Goal: Information Seeking & Learning: Learn about a topic

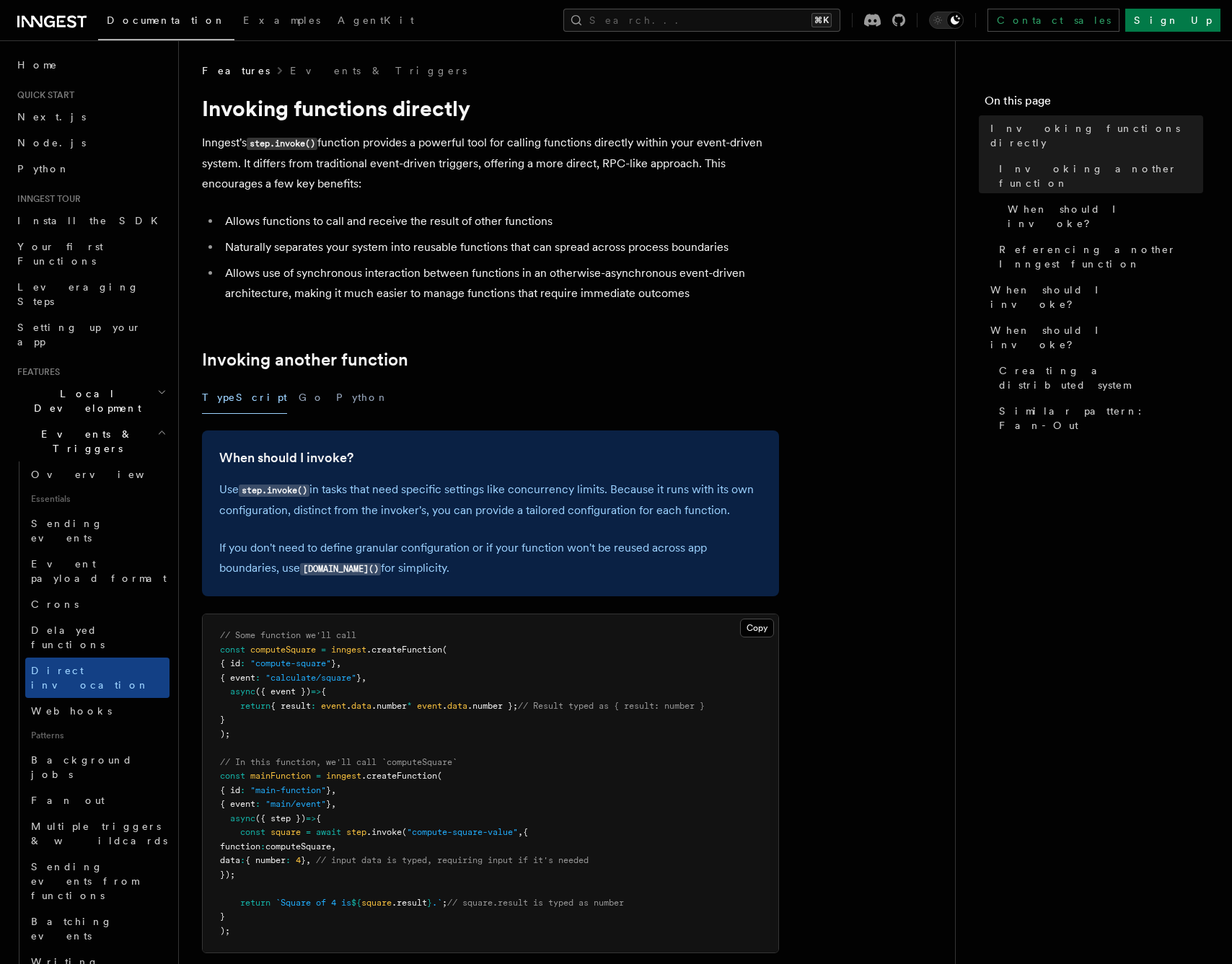
click at [160, 391] on icon "button" at bounding box center [162, 392] width 6 height 3
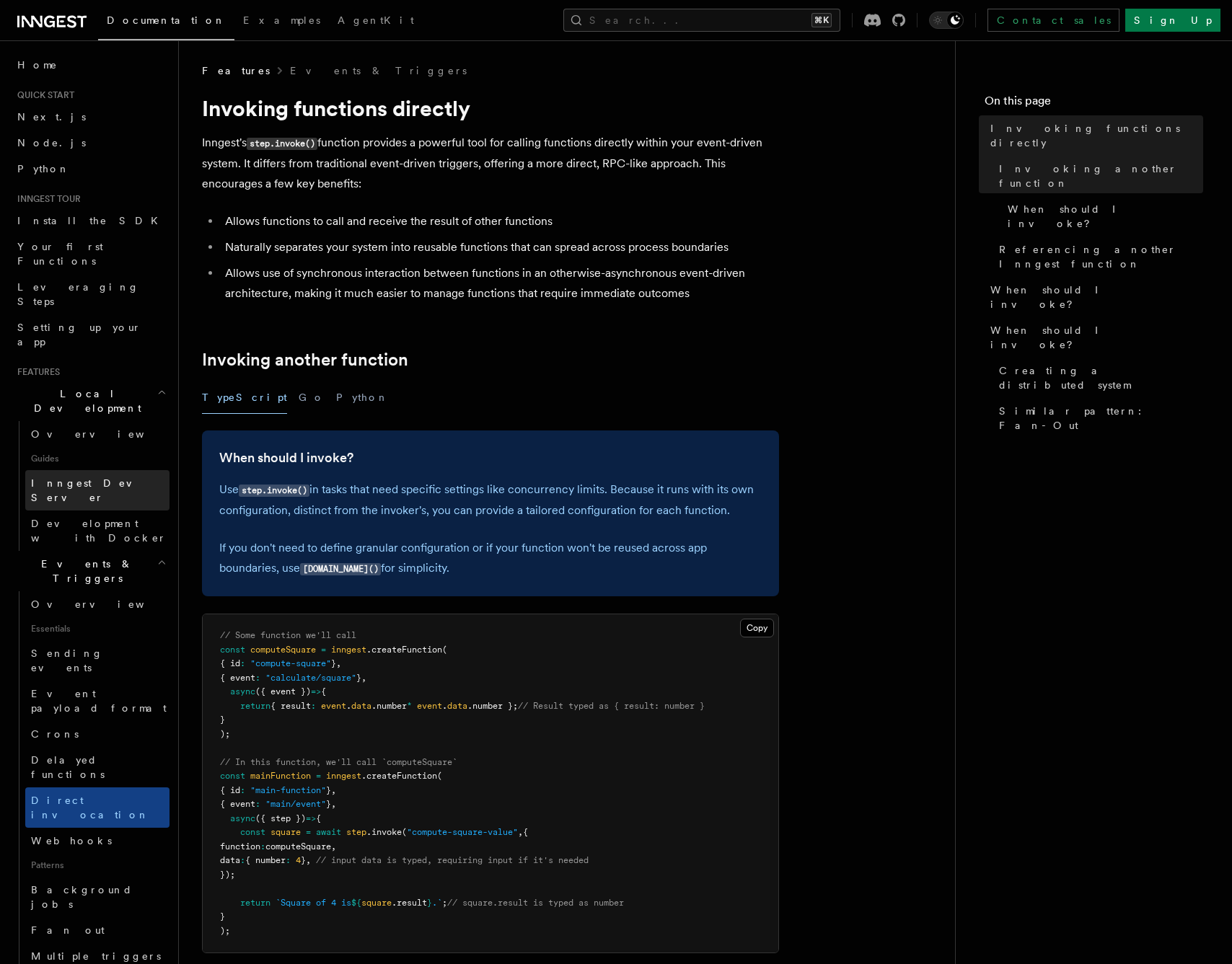
click at [105, 477] on span "Inngest Dev Server" at bounding box center [92, 490] width 123 height 26
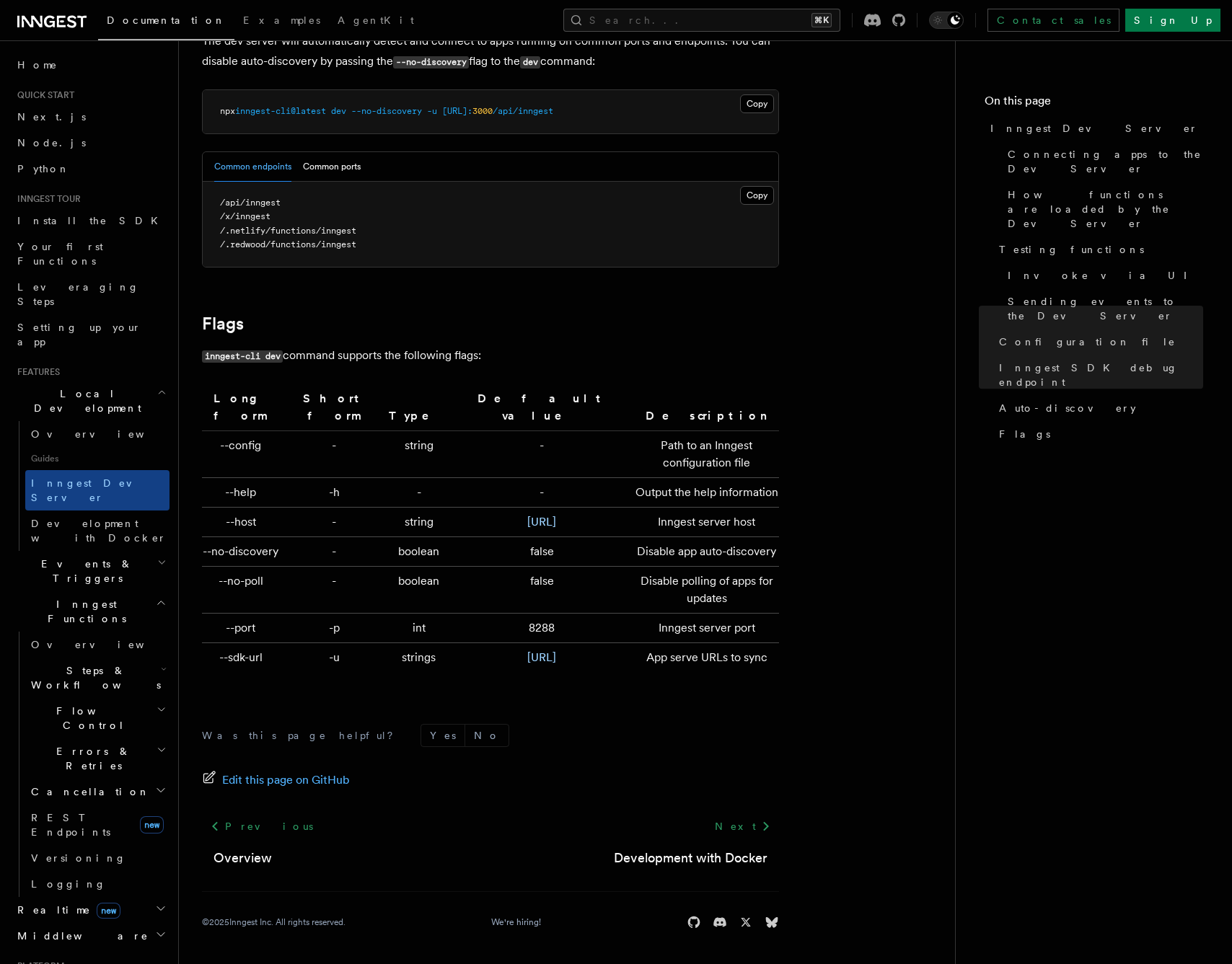
scroll to position [4500, 0]
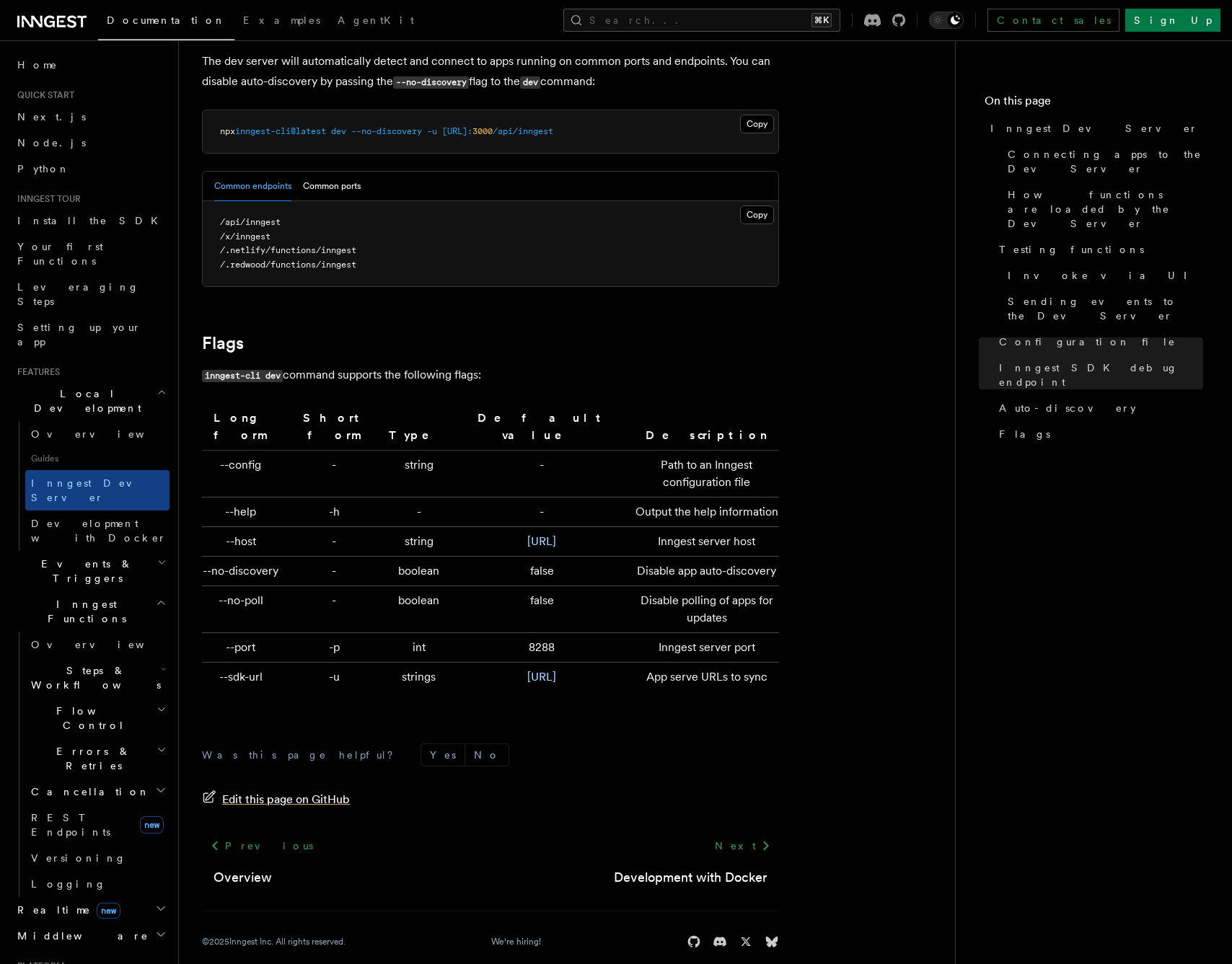
click at [290, 789] on span "Edit this page on GitHub" at bounding box center [286, 800] width 128 height 20
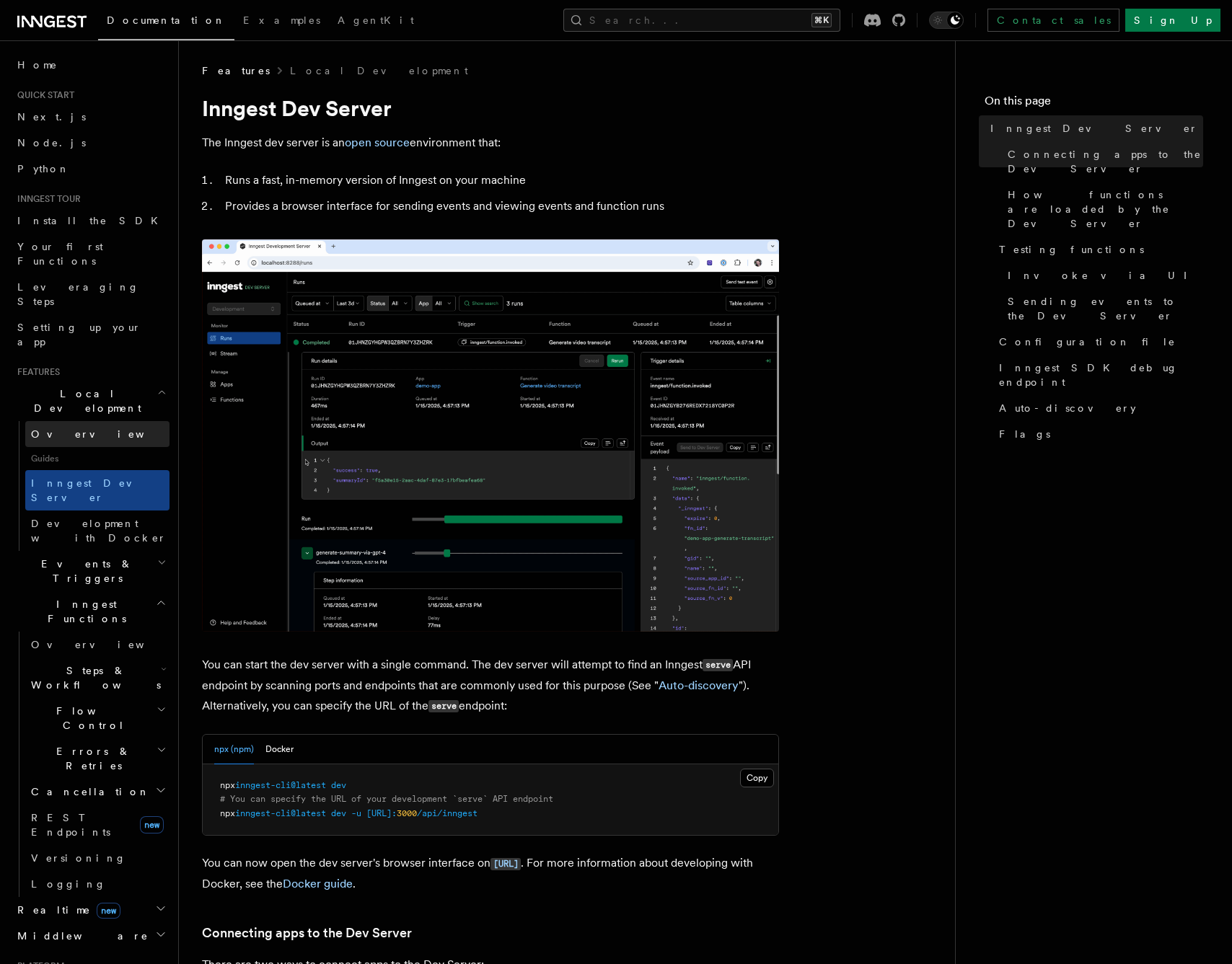
click at [93, 421] on link "Overview" at bounding box center [97, 434] width 144 height 26
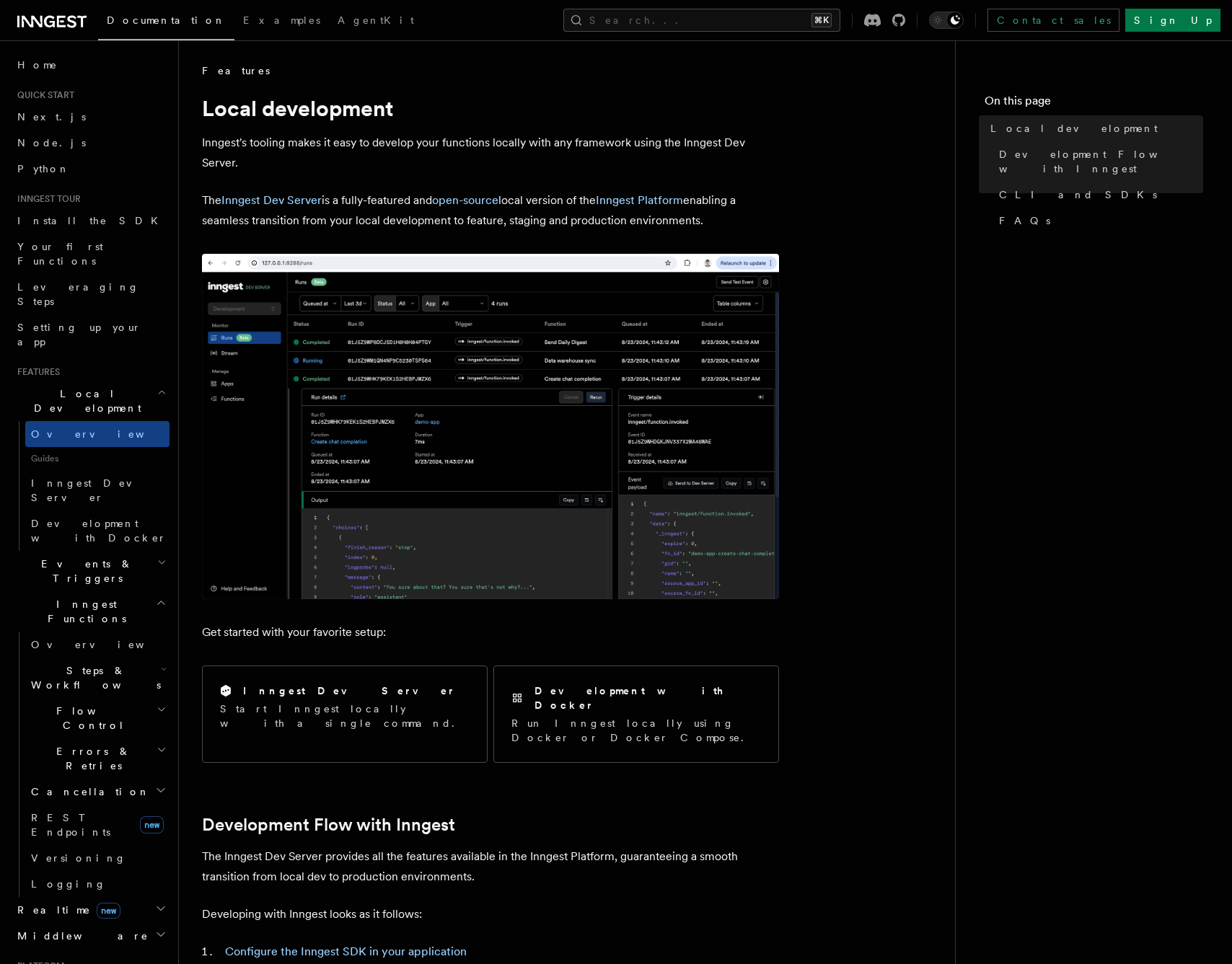
click at [161, 664] on icon "button" at bounding box center [164, 670] width 6 height 12
click at [87, 812] on span "REST Endpoints" at bounding box center [70, 825] width 80 height 26
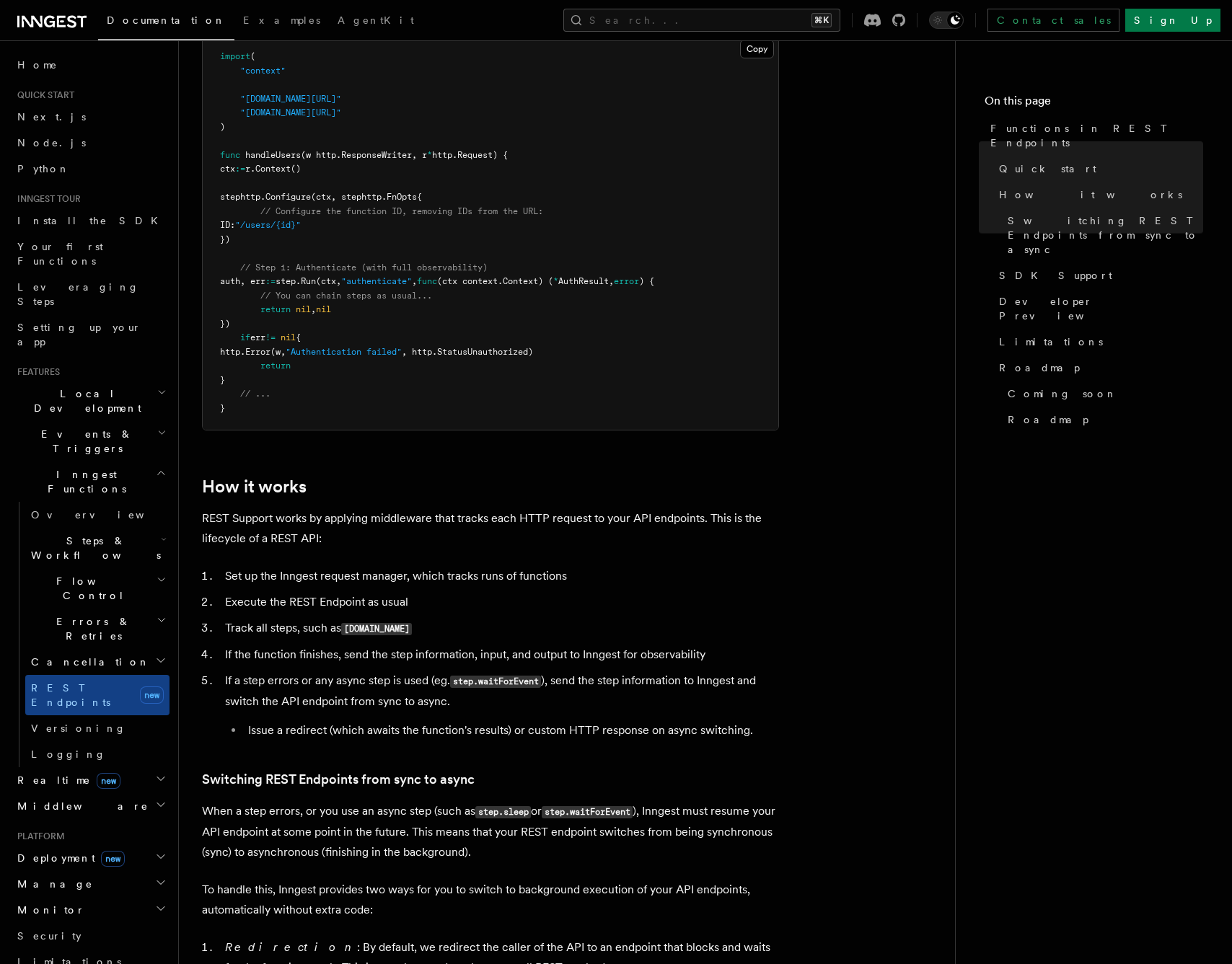
scroll to position [1041, 0]
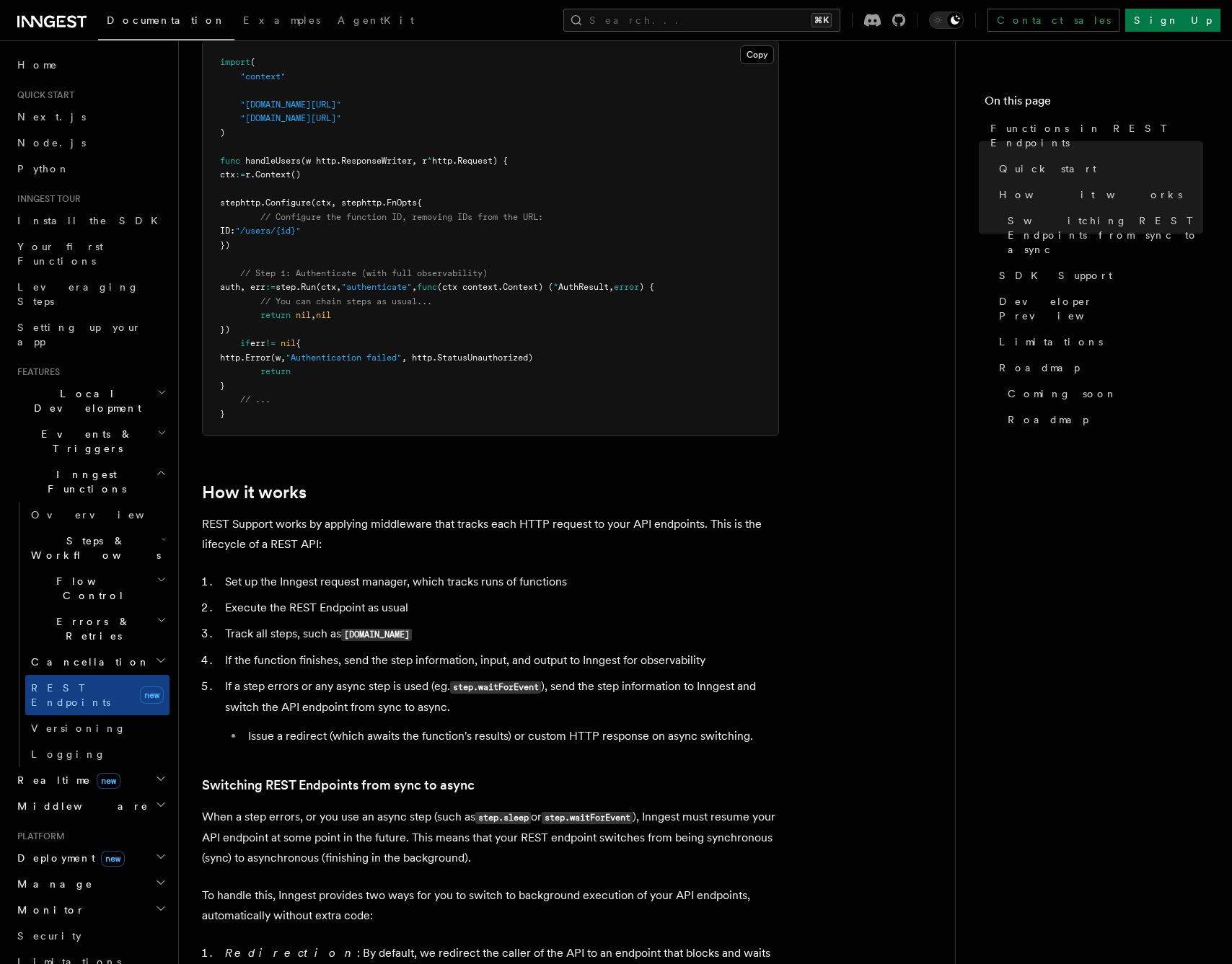
click at [157, 794] on h2 "Middleware" at bounding box center [91, 806] width 158 height 26
click at [146, 609] on h2 "Errors & Retries" at bounding box center [97, 629] width 144 height 40
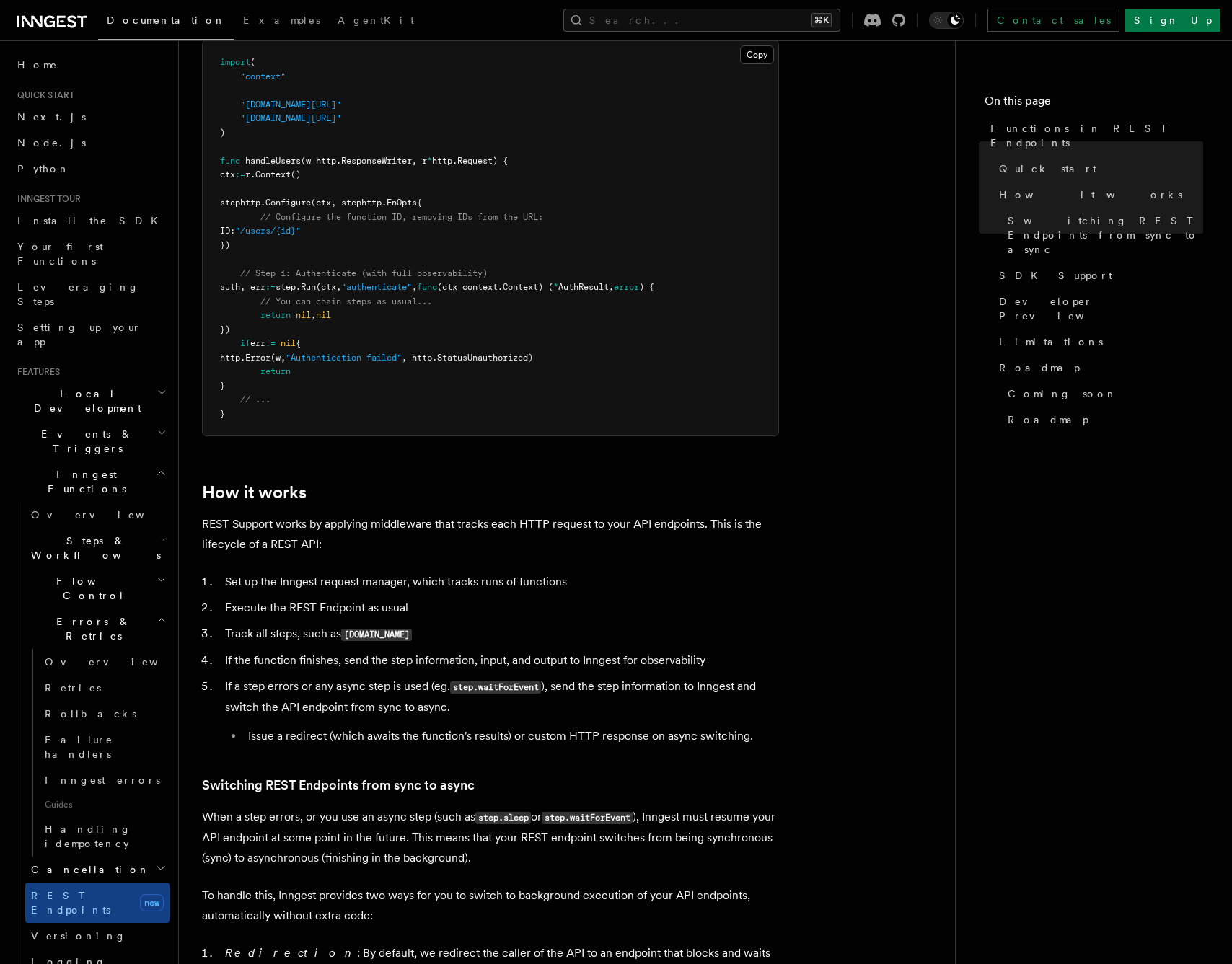
click at [146, 609] on h2 "Errors & Retries" at bounding box center [97, 629] width 144 height 40
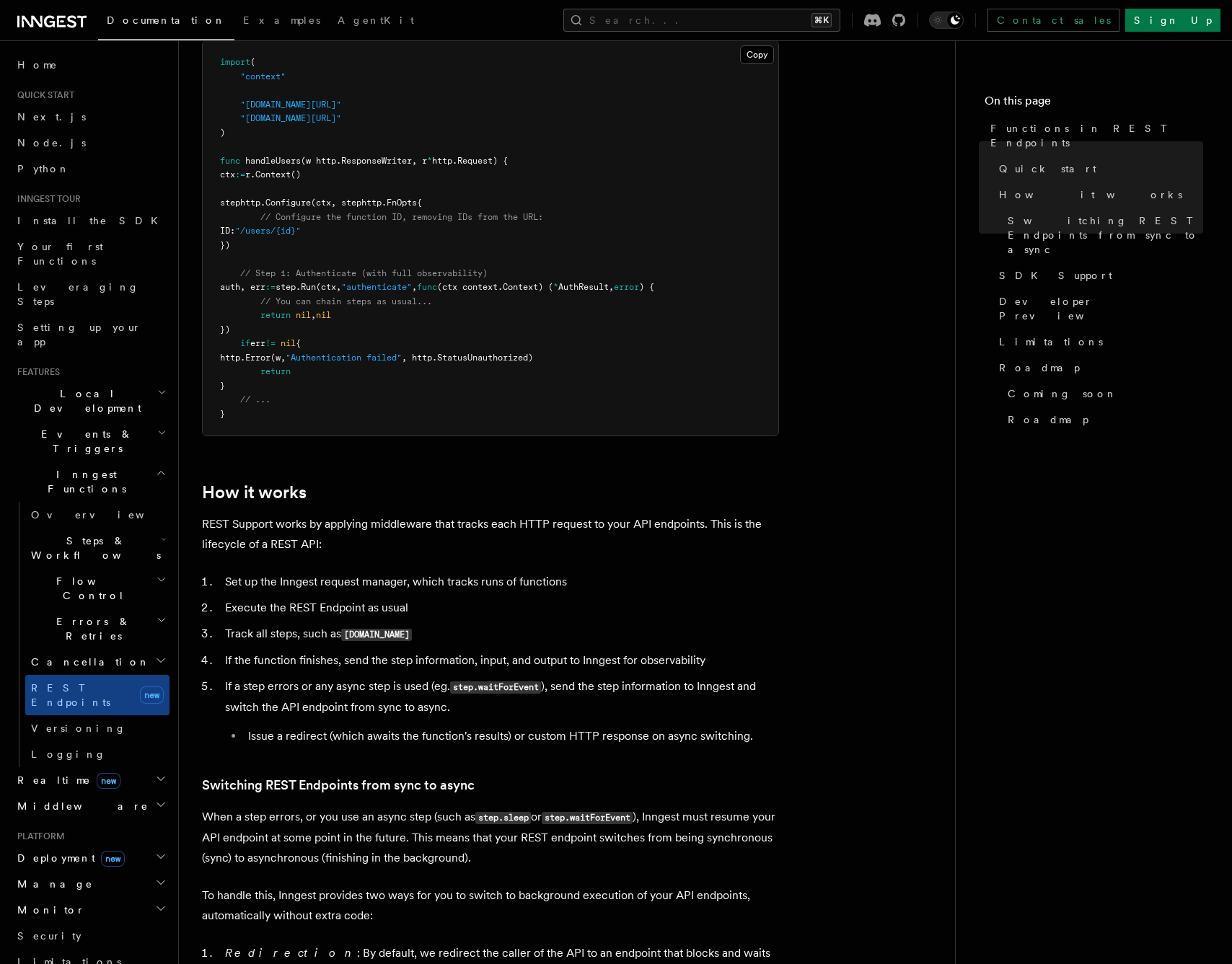
click at [158, 427] on icon "button" at bounding box center [161, 433] width 9 height 12
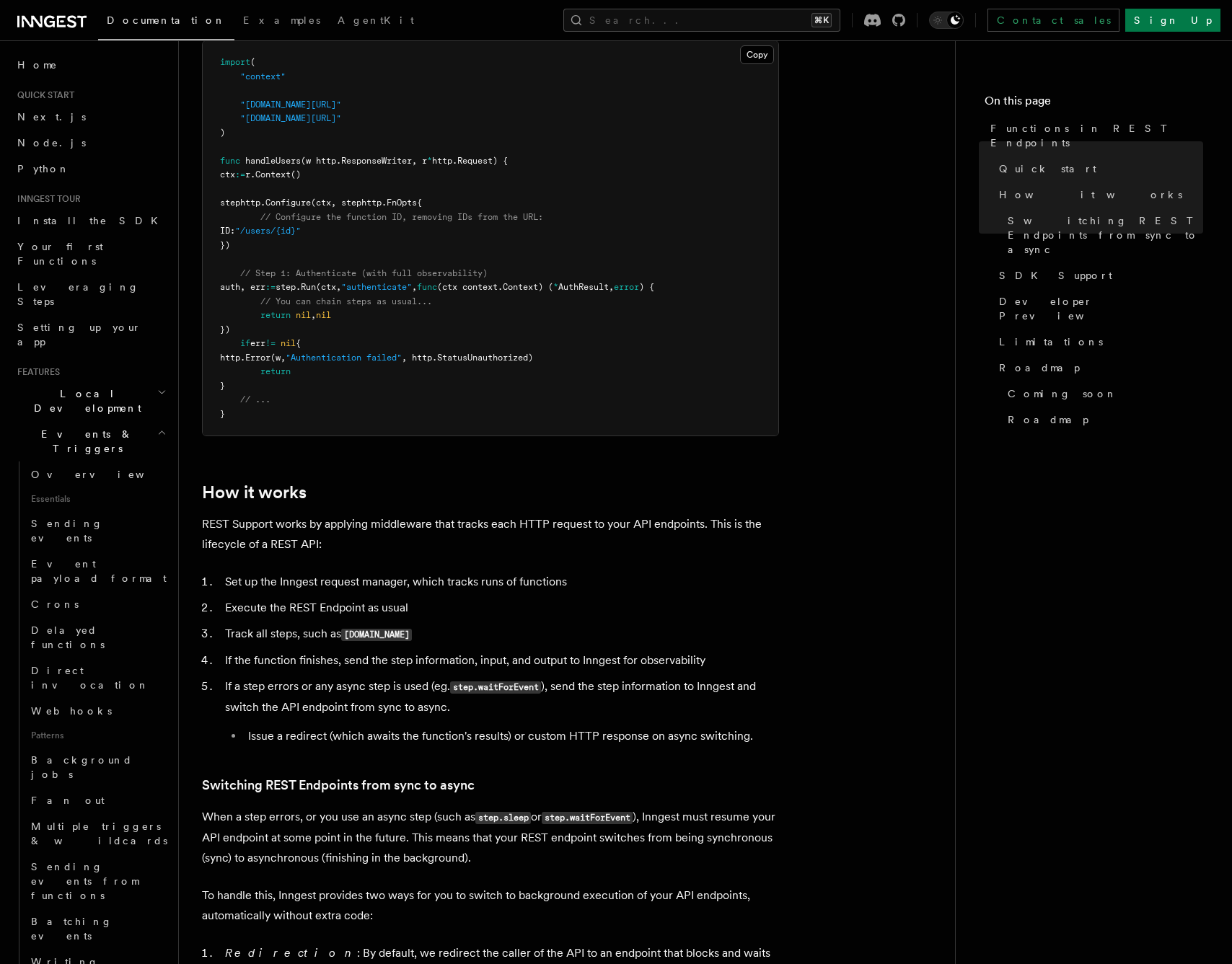
click at [158, 427] on icon "button" at bounding box center [161, 433] width 9 height 12
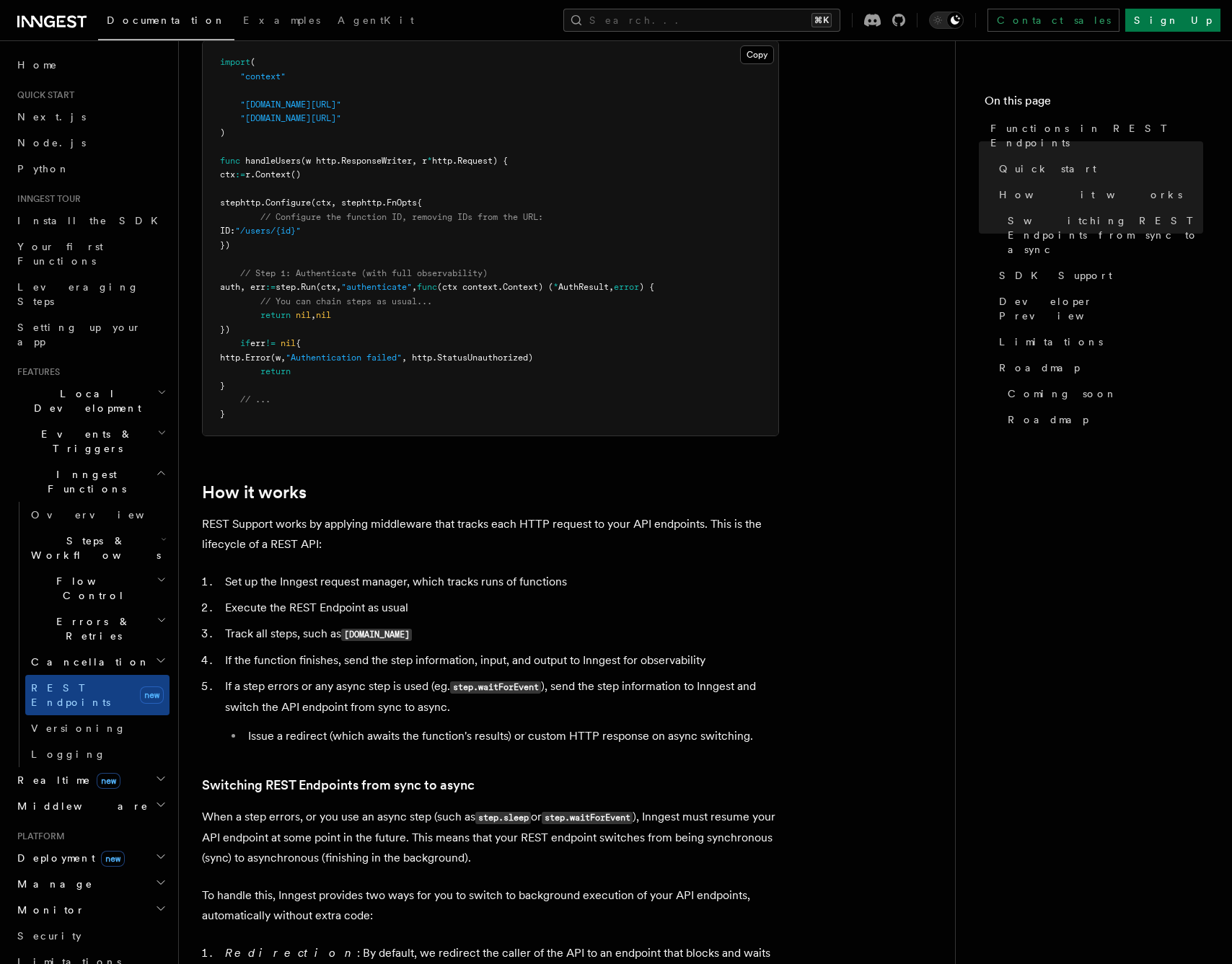
click at [74, 534] on span "Steps & Workflows" at bounding box center [93, 548] width 136 height 29
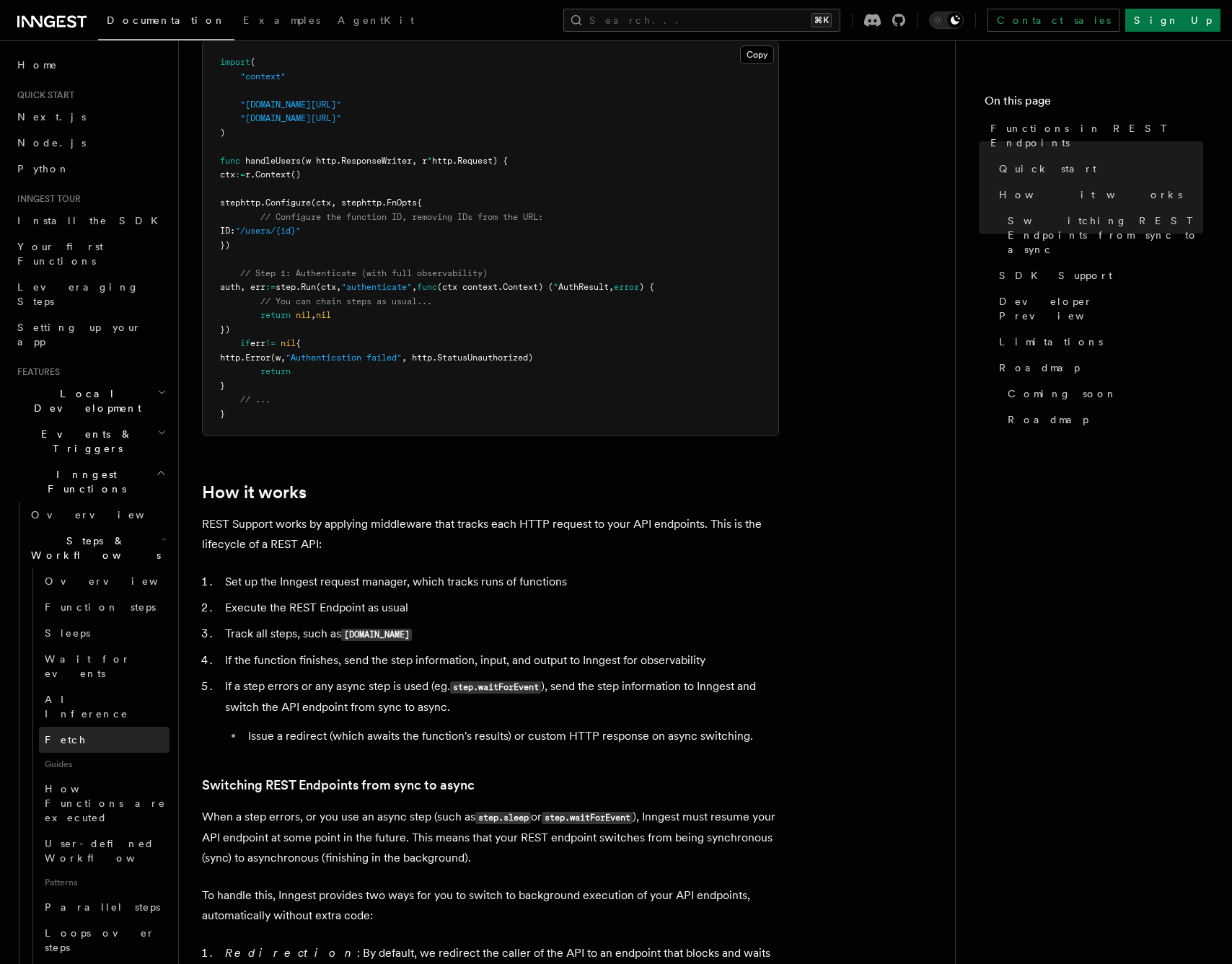
click at [71, 727] on link "Fetch" at bounding box center [104, 740] width 131 height 26
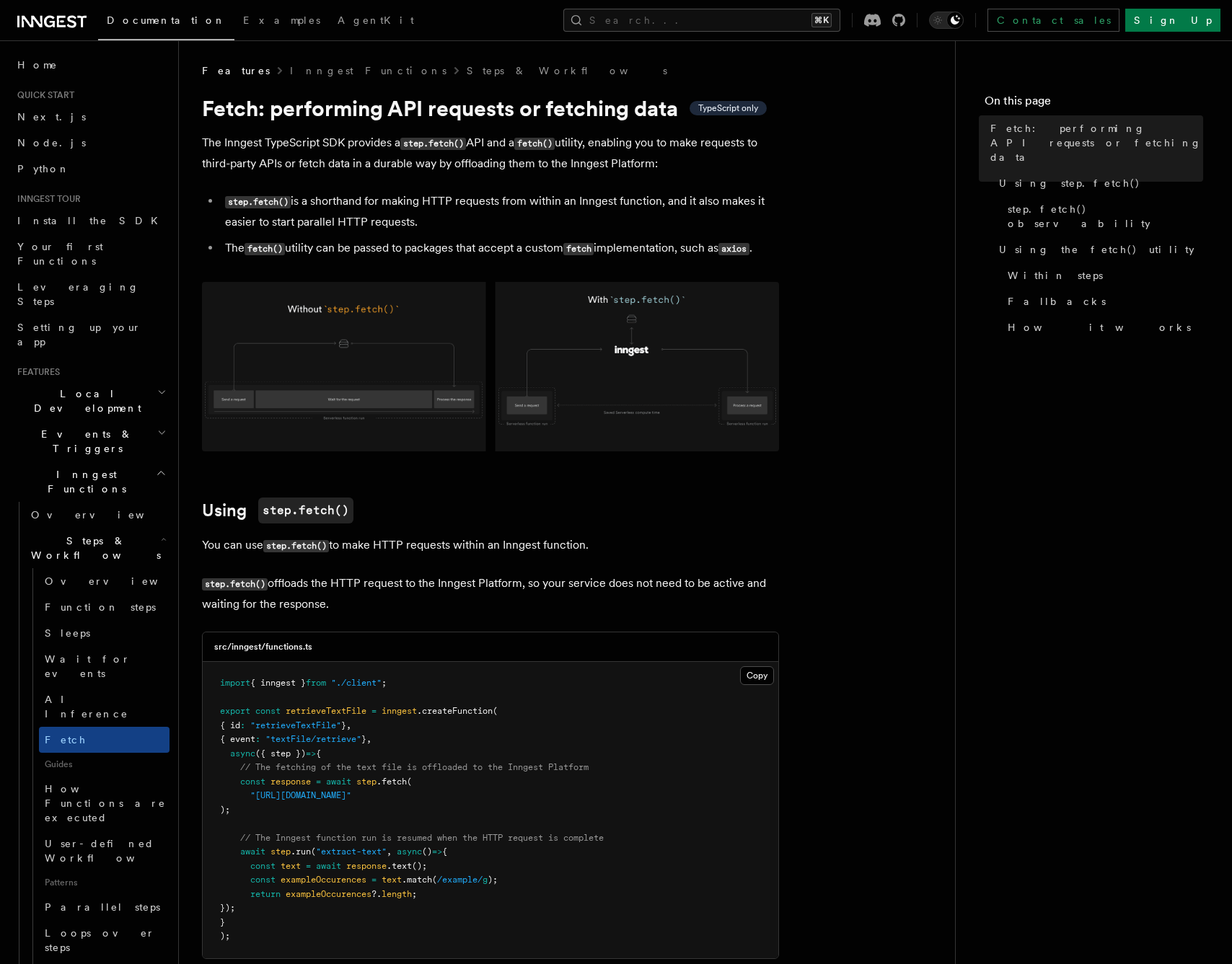
click at [145, 528] on h2 "Steps & Workflows" at bounding box center [97, 548] width 144 height 40
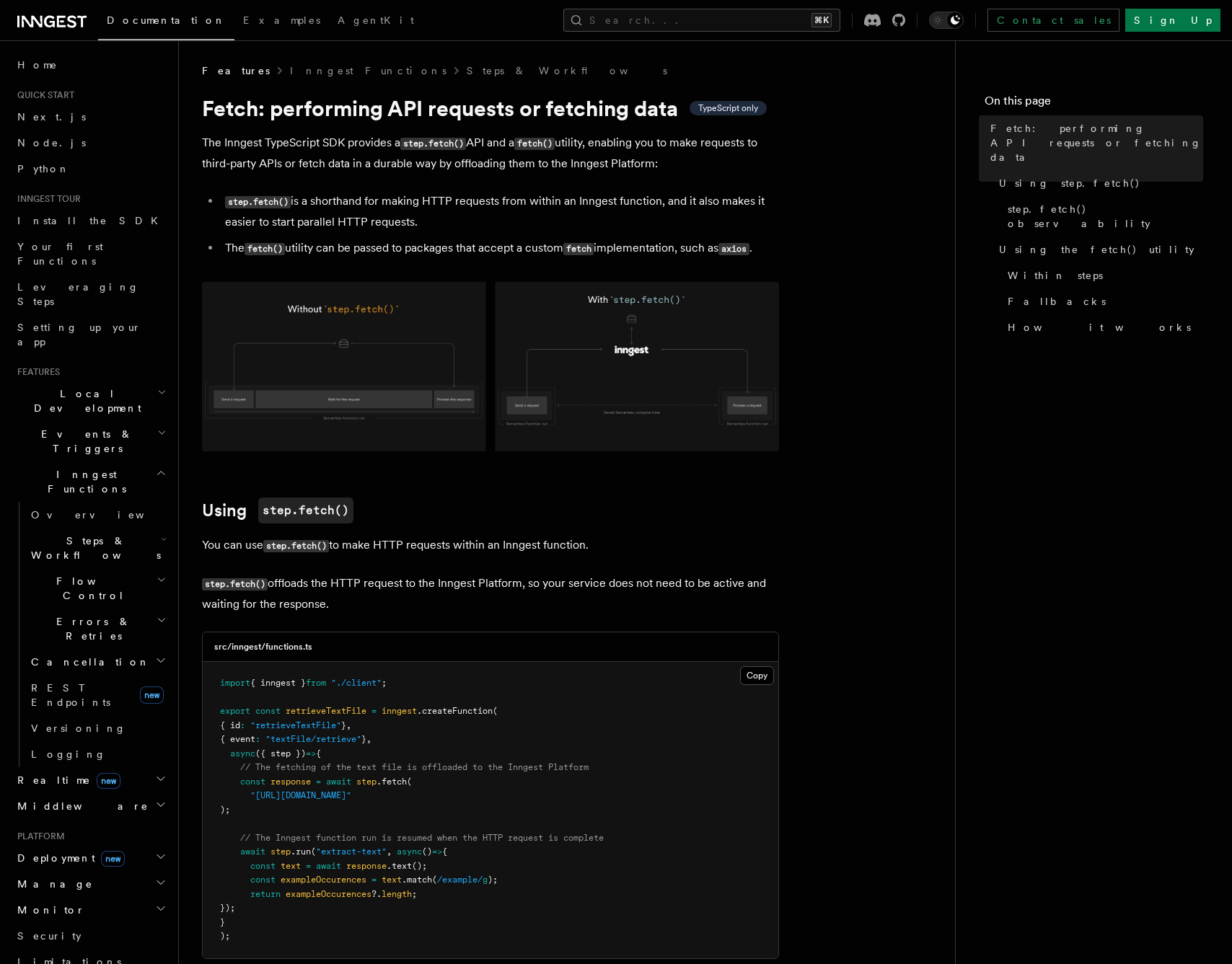
click at [54, 877] on span "Manage" at bounding box center [52, 883] width 81 height 14
click at [60, 956] on span "Function Replay" at bounding box center [68, 969] width 75 height 26
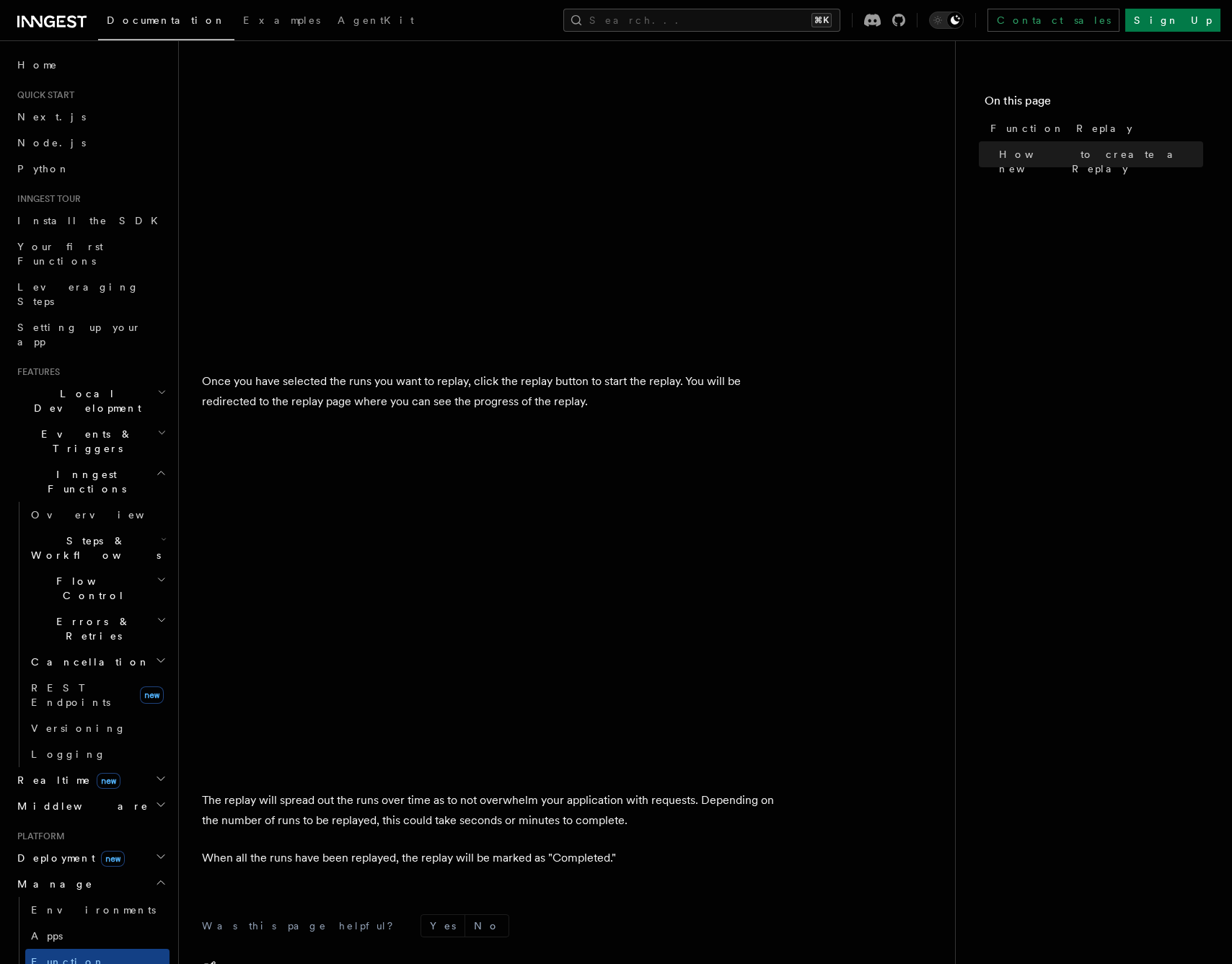
scroll to position [1912, 0]
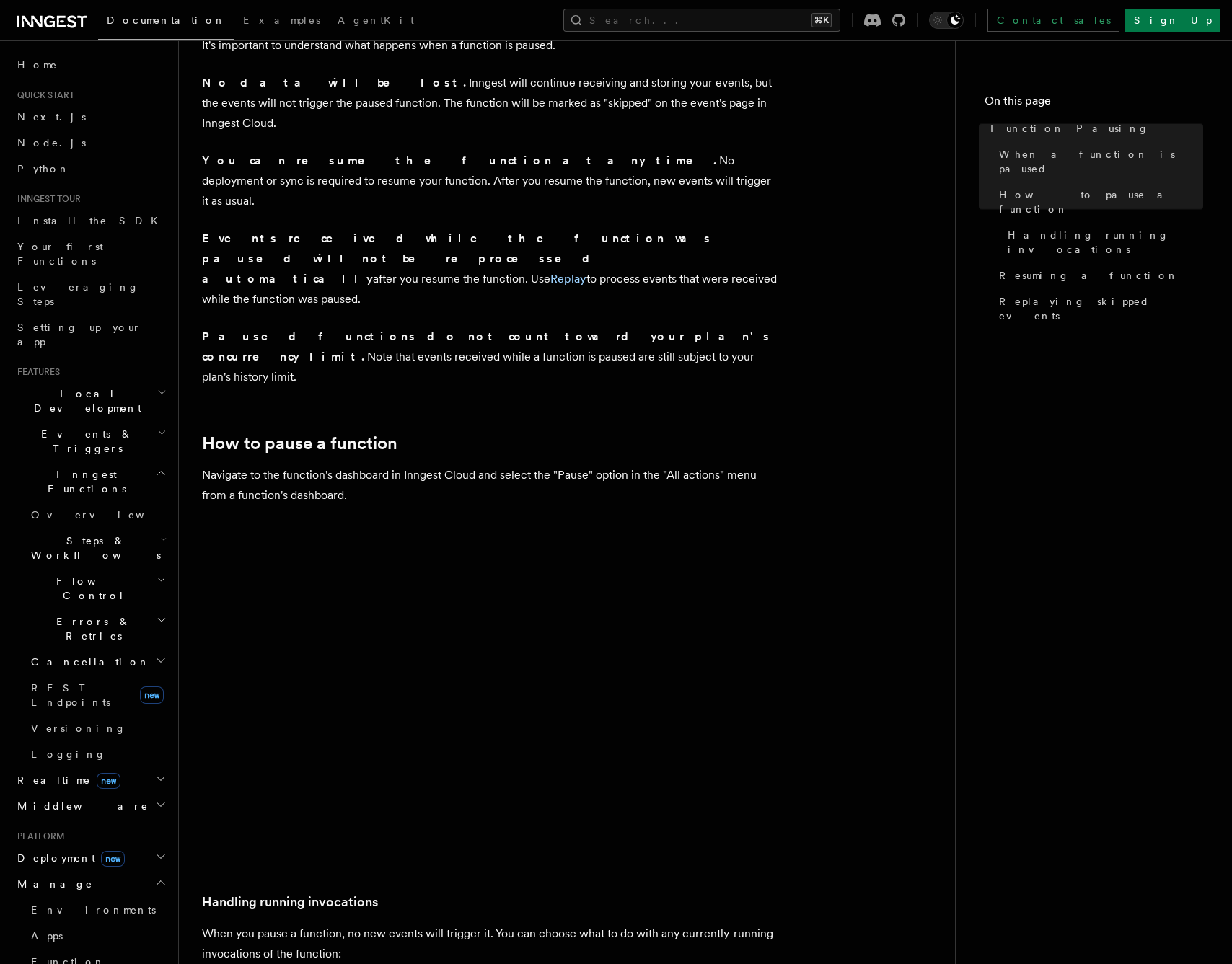
scroll to position [256, 0]
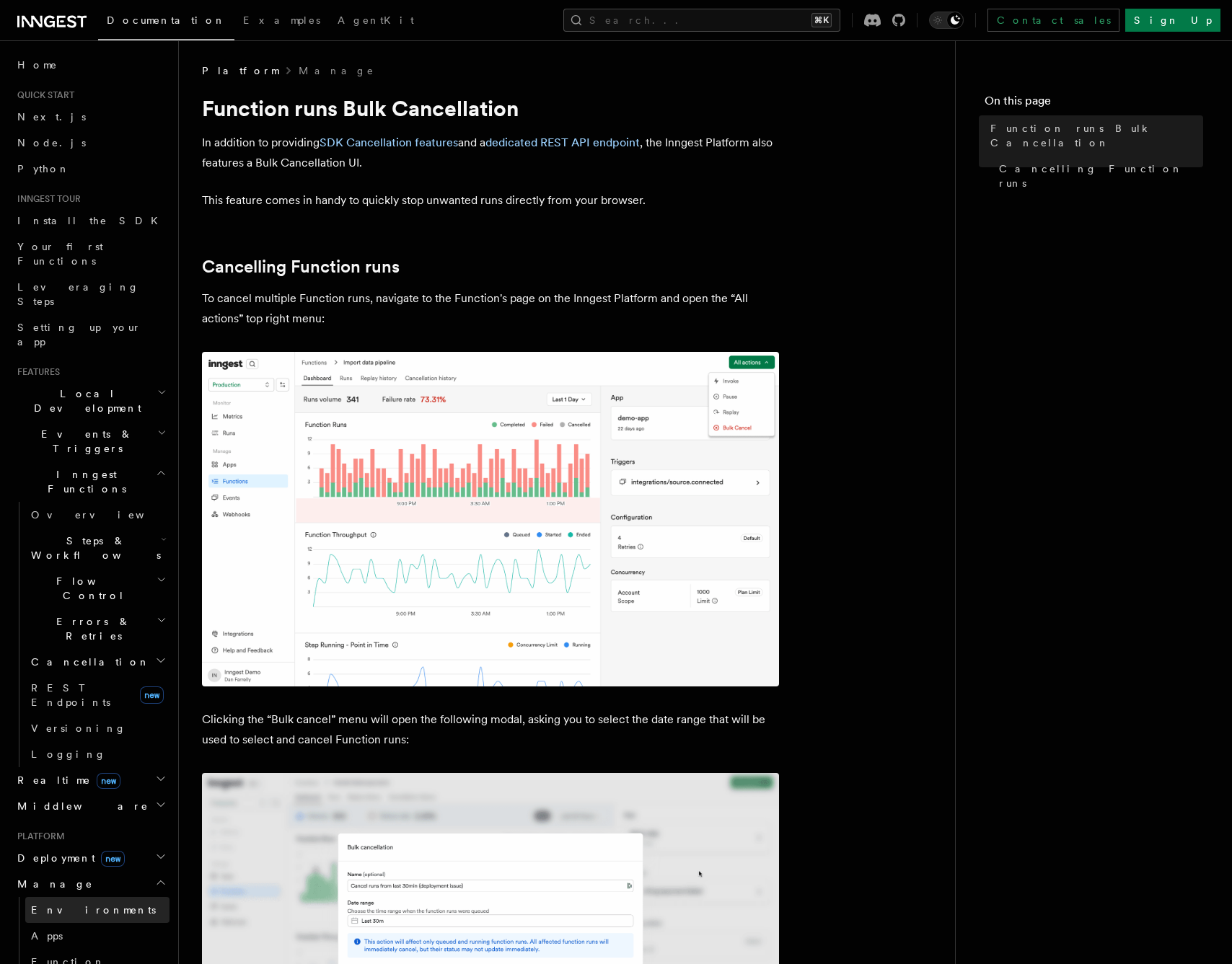
click at [62, 904] on span "Environments" at bounding box center [93, 910] width 125 height 12
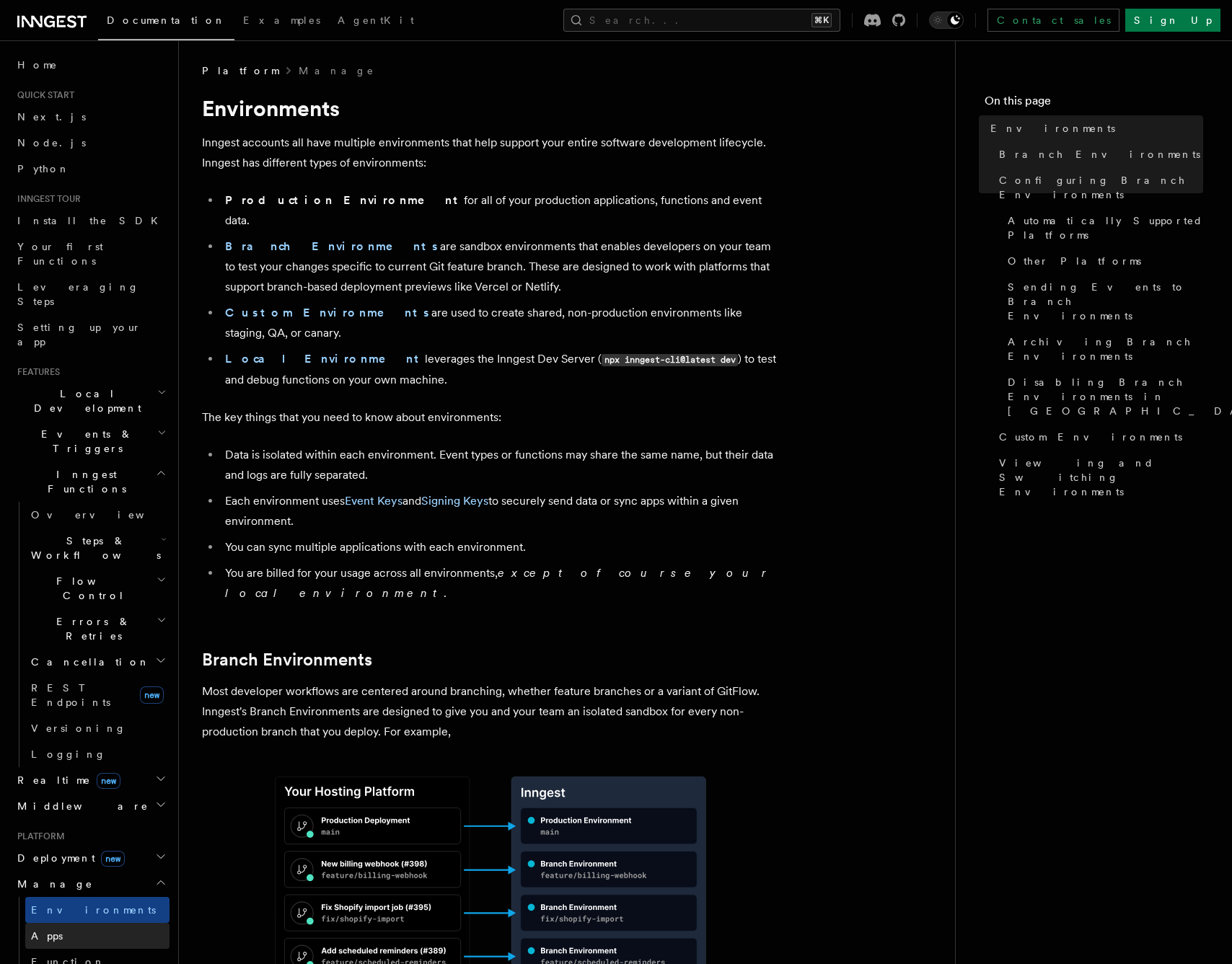
click at [65, 923] on link "Apps" at bounding box center [97, 935] width 144 height 26
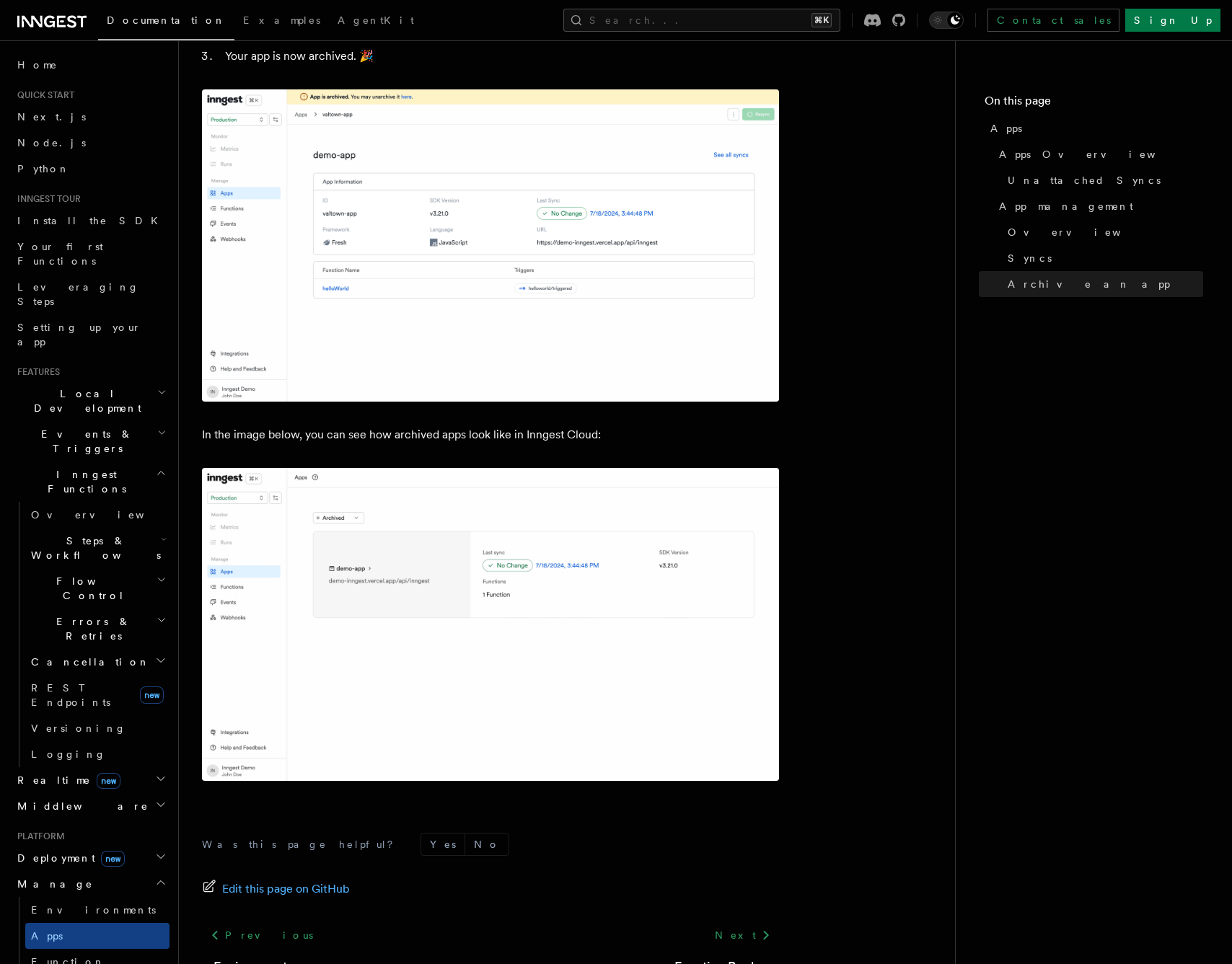
scroll to position [3203, 0]
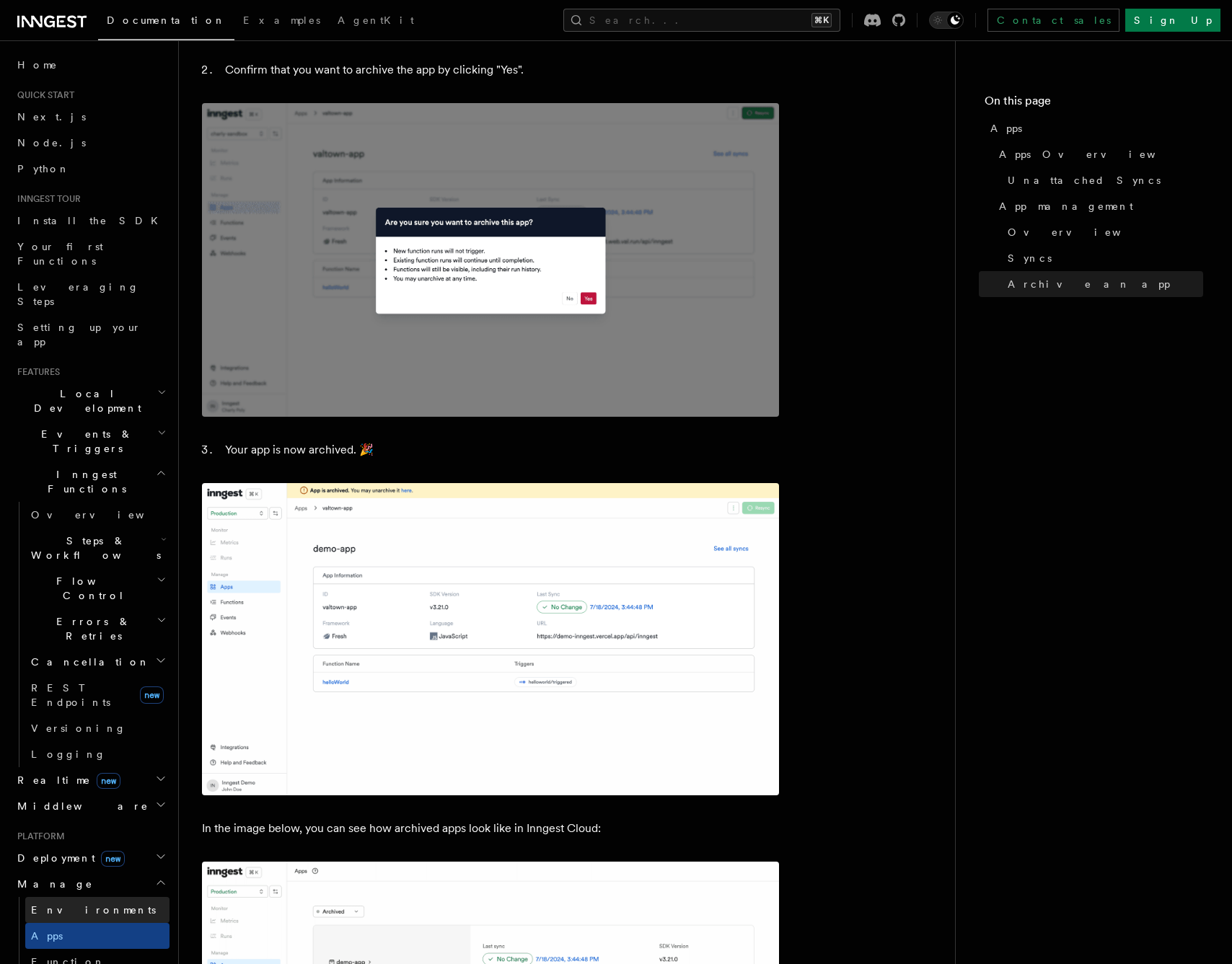
click at [56, 904] on span "Environments" at bounding box center [93, 910] width 125 height 12
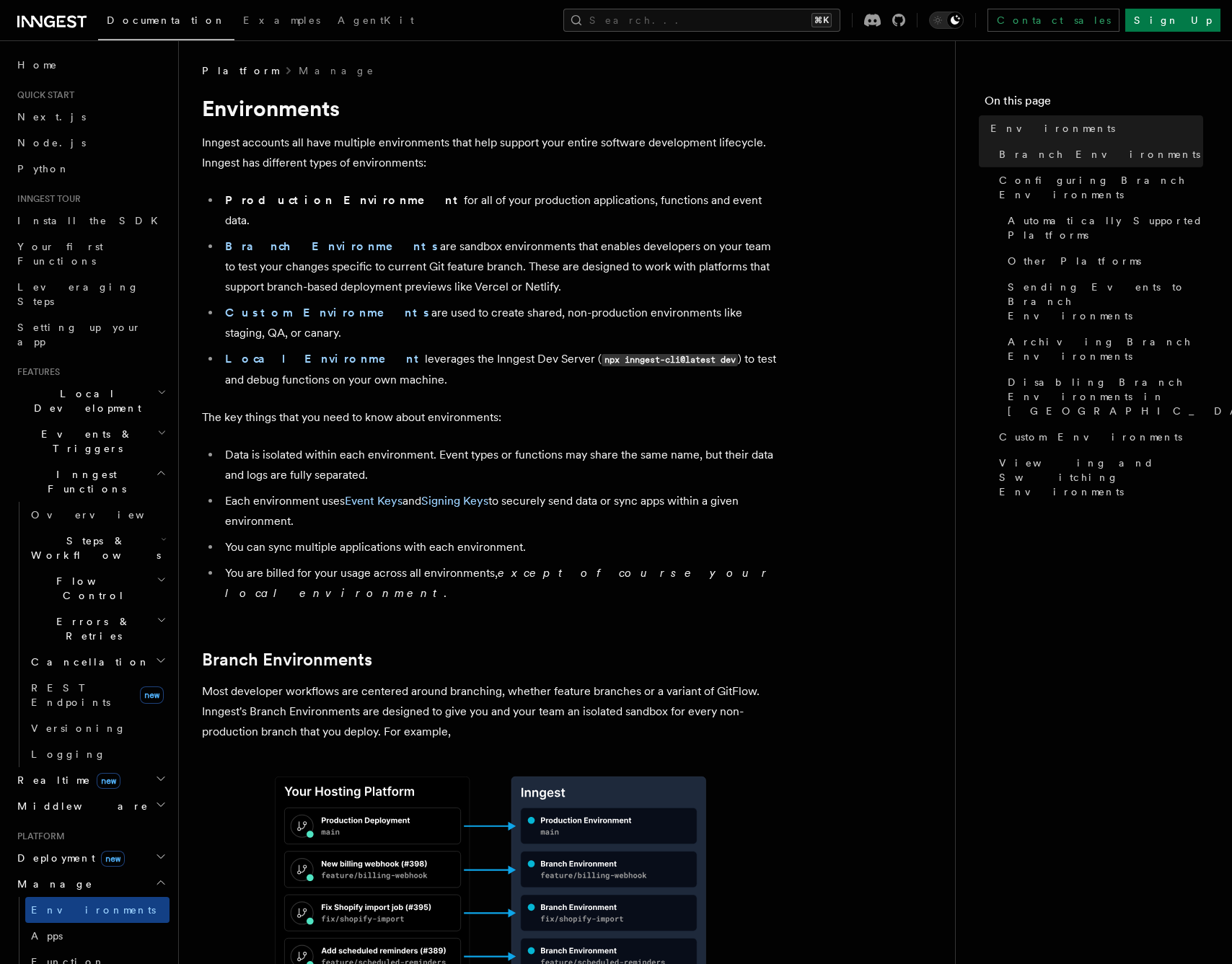
click at [95, 387] on span "Local Development" at bounding box center [85, 401] width 146 height 29
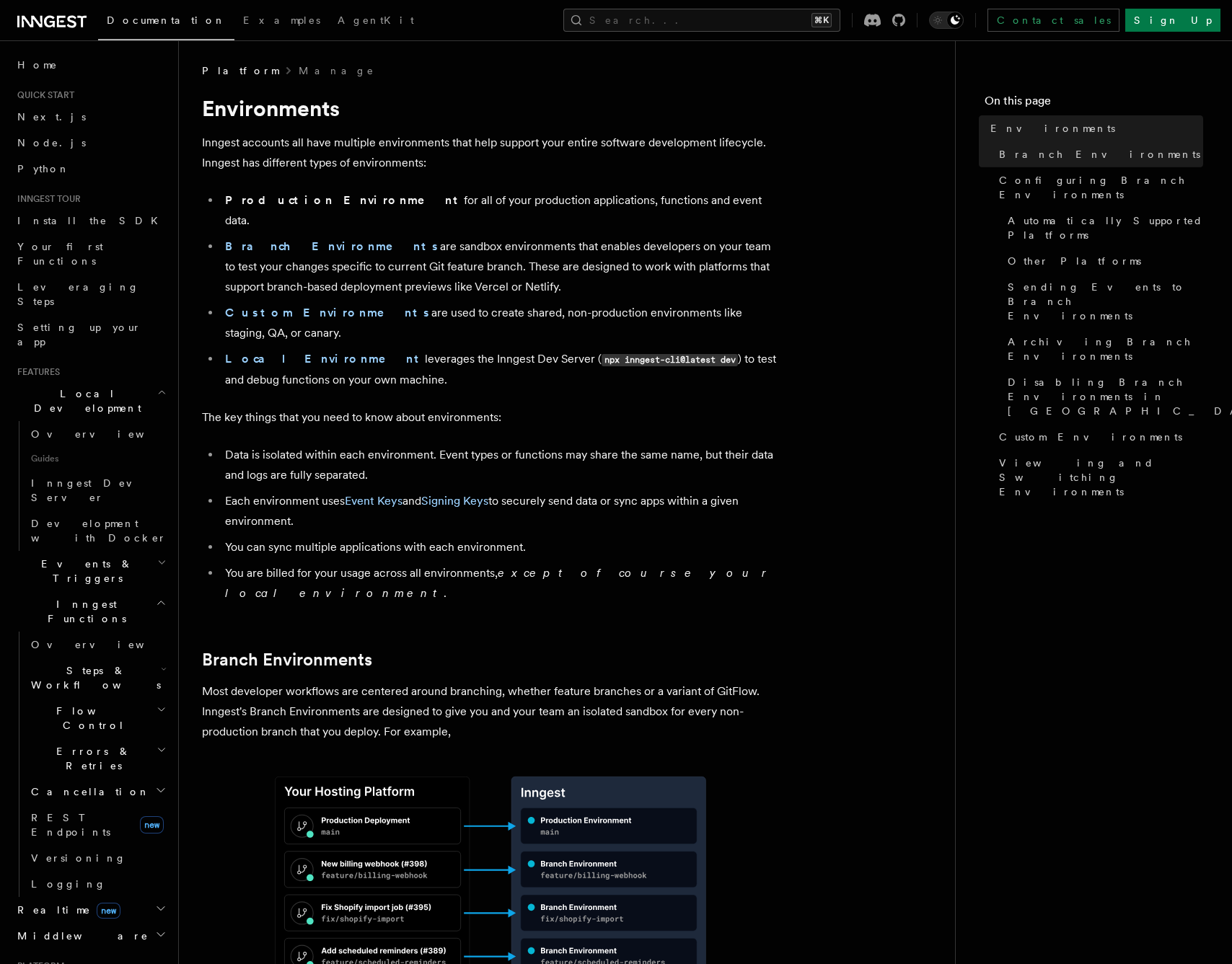
click at [95, 387] on span "Local Development" at bounding box center [85, 401] width 146 height 29
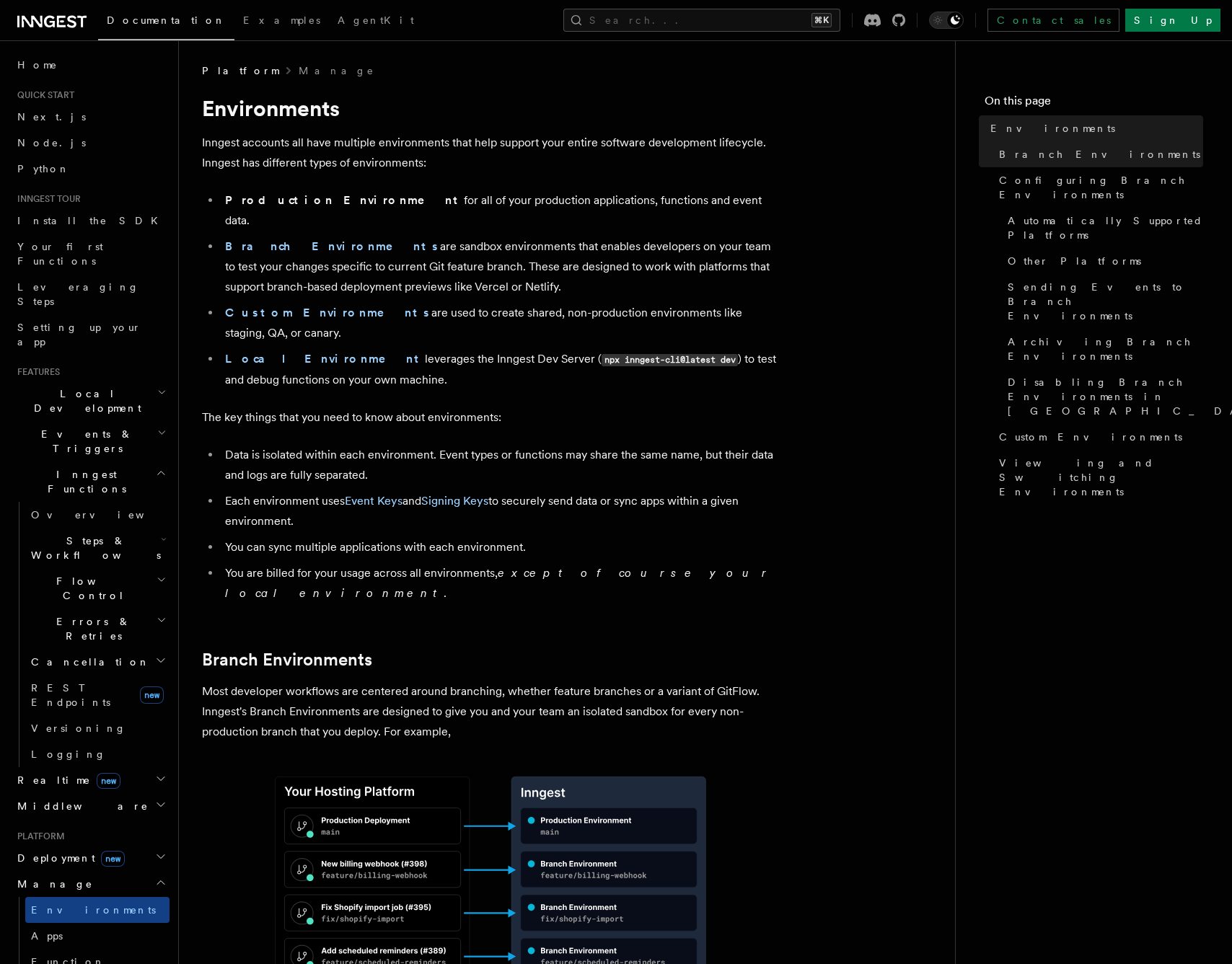
click at [85, 427] on span "Events & Triggers" at bounding box center [85, 441] width 146 height 29
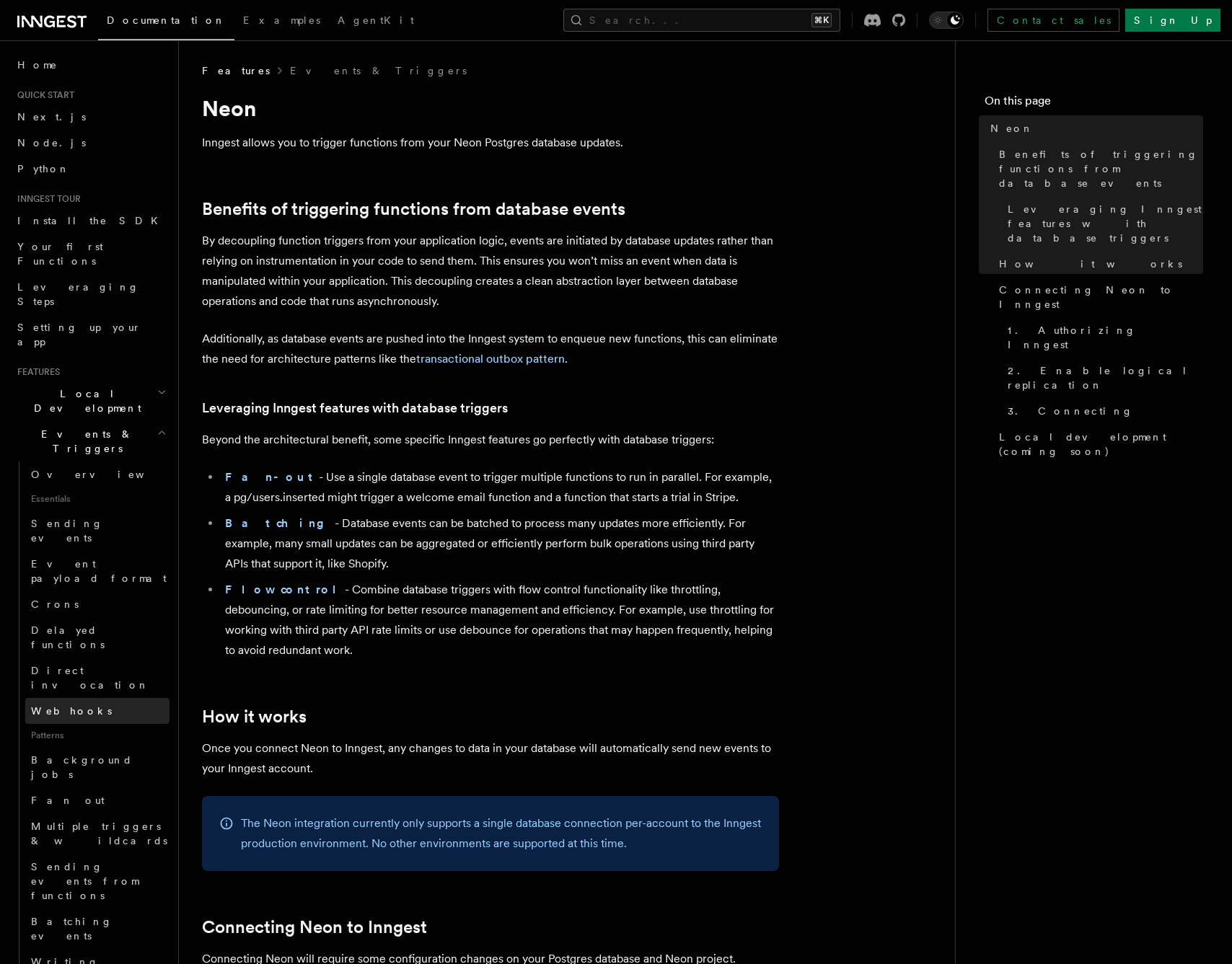
click at [111, 698] on link "Webhooks" at bounding box center [97, 711] width 144 height 26
